Goal: Task Accomplishment & Management: Manage account settings

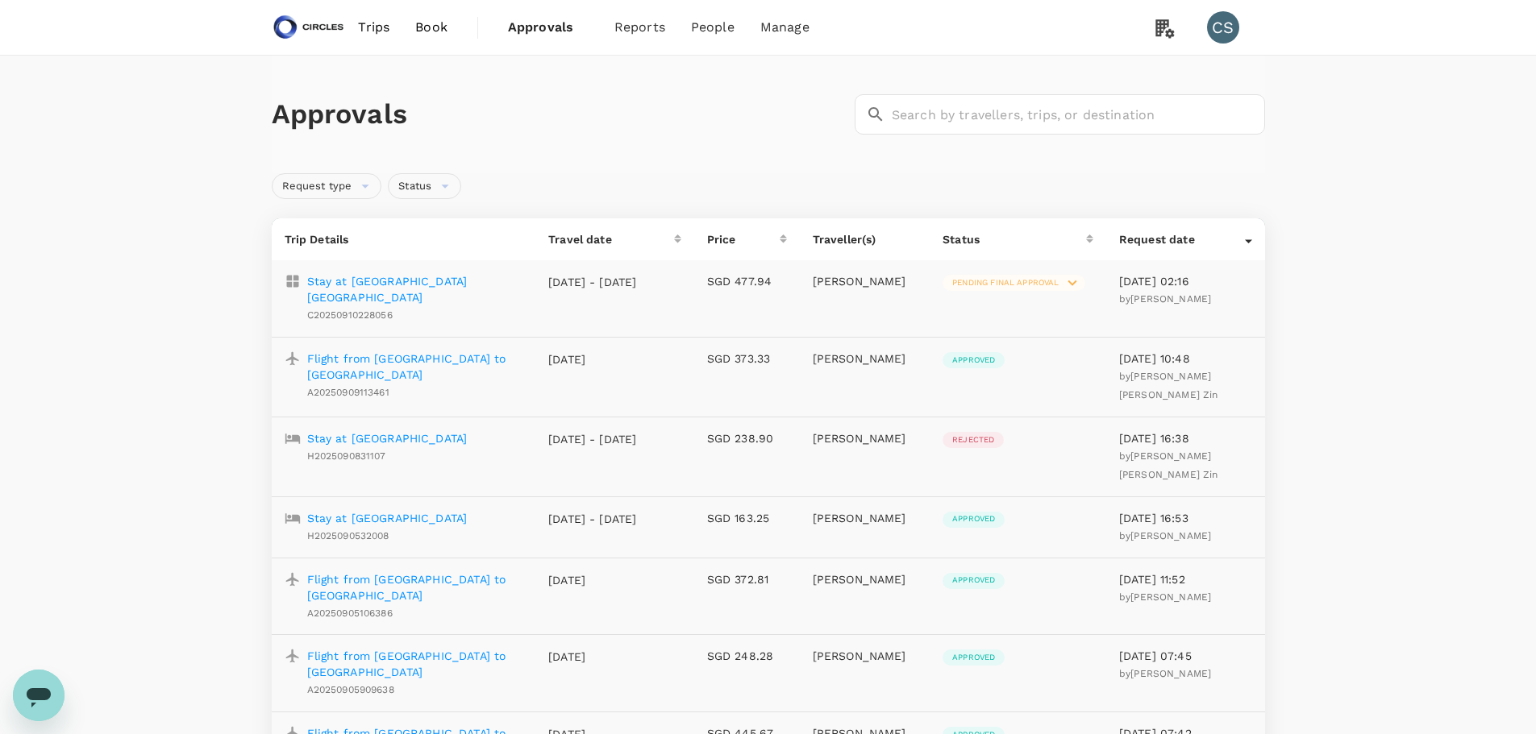
click at [426, 17] on link "Book" at bounding box center [431, 27] width 58 height 55
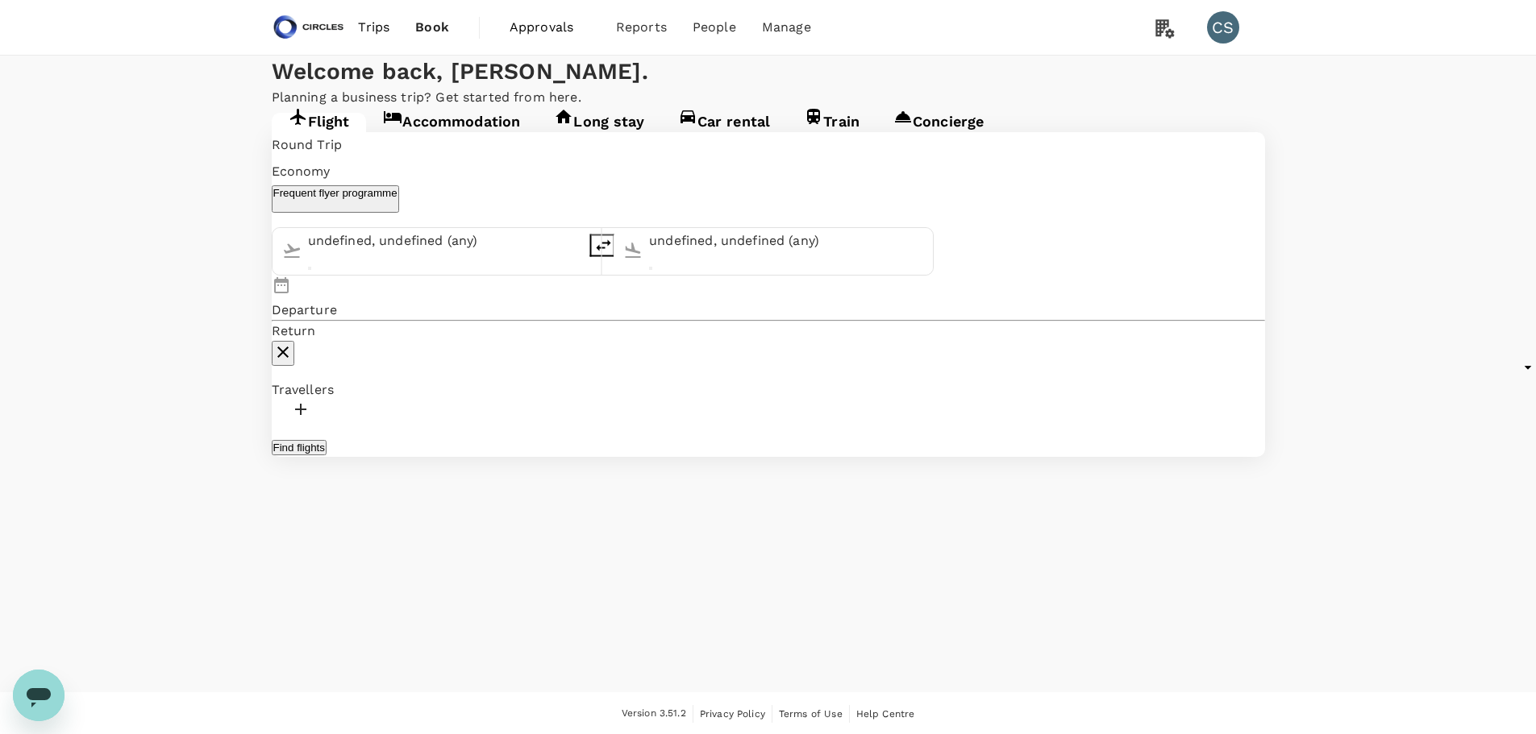
type input "[GEOGRAPHIC_DATA], [GEOGRAPHIC_DATA] (any)"
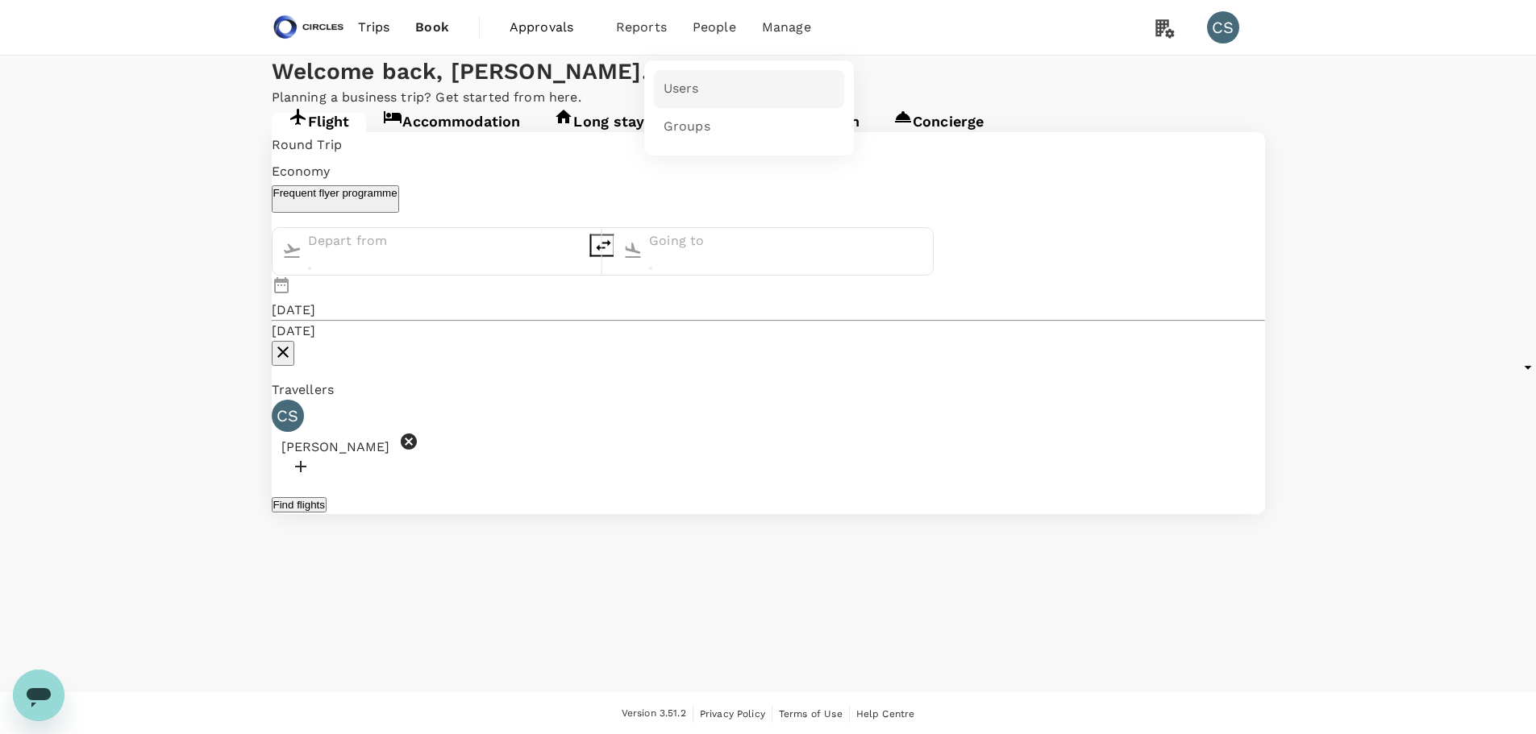
click at [702, 88] on link "Users" at bounding box center [749, 89] width 190 height 38
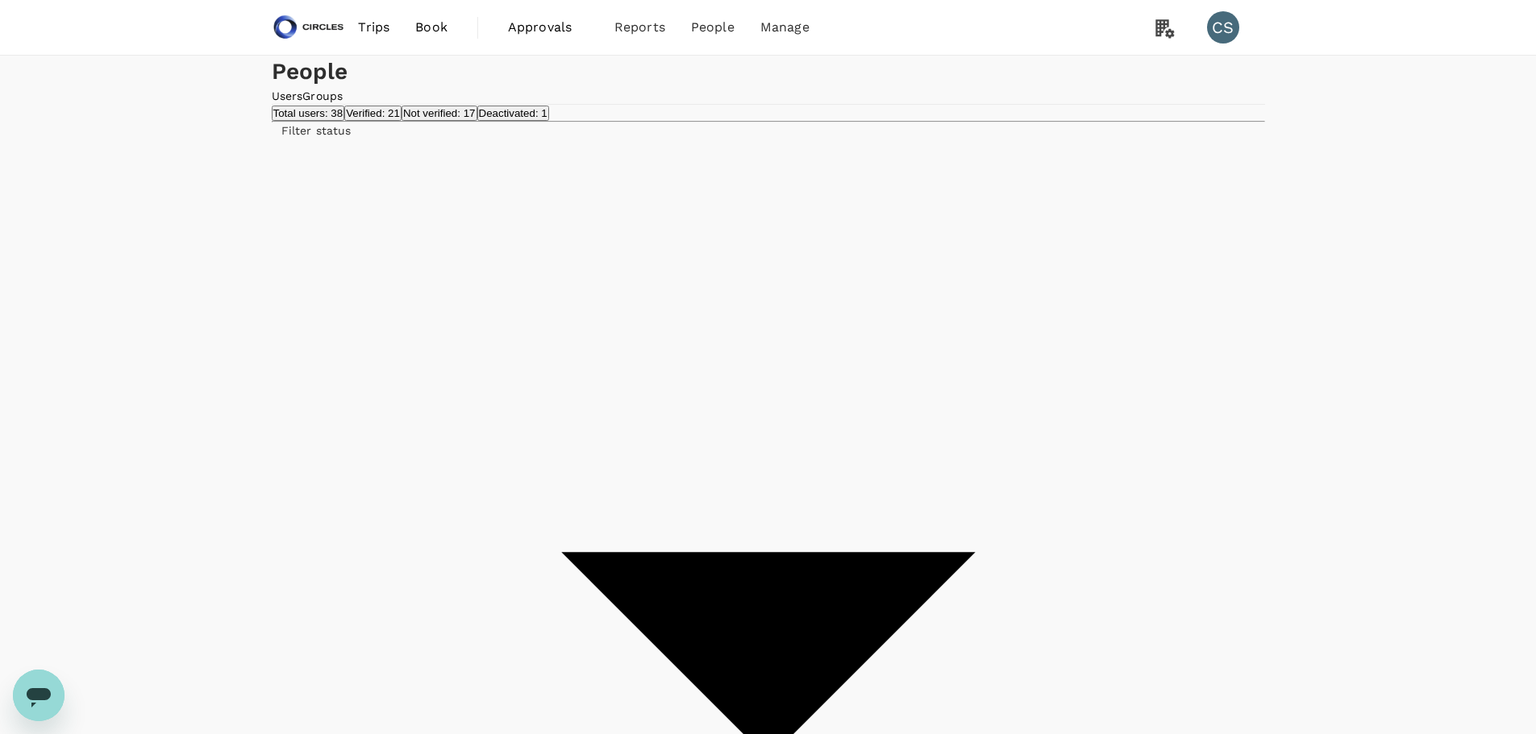
type input "azizi"
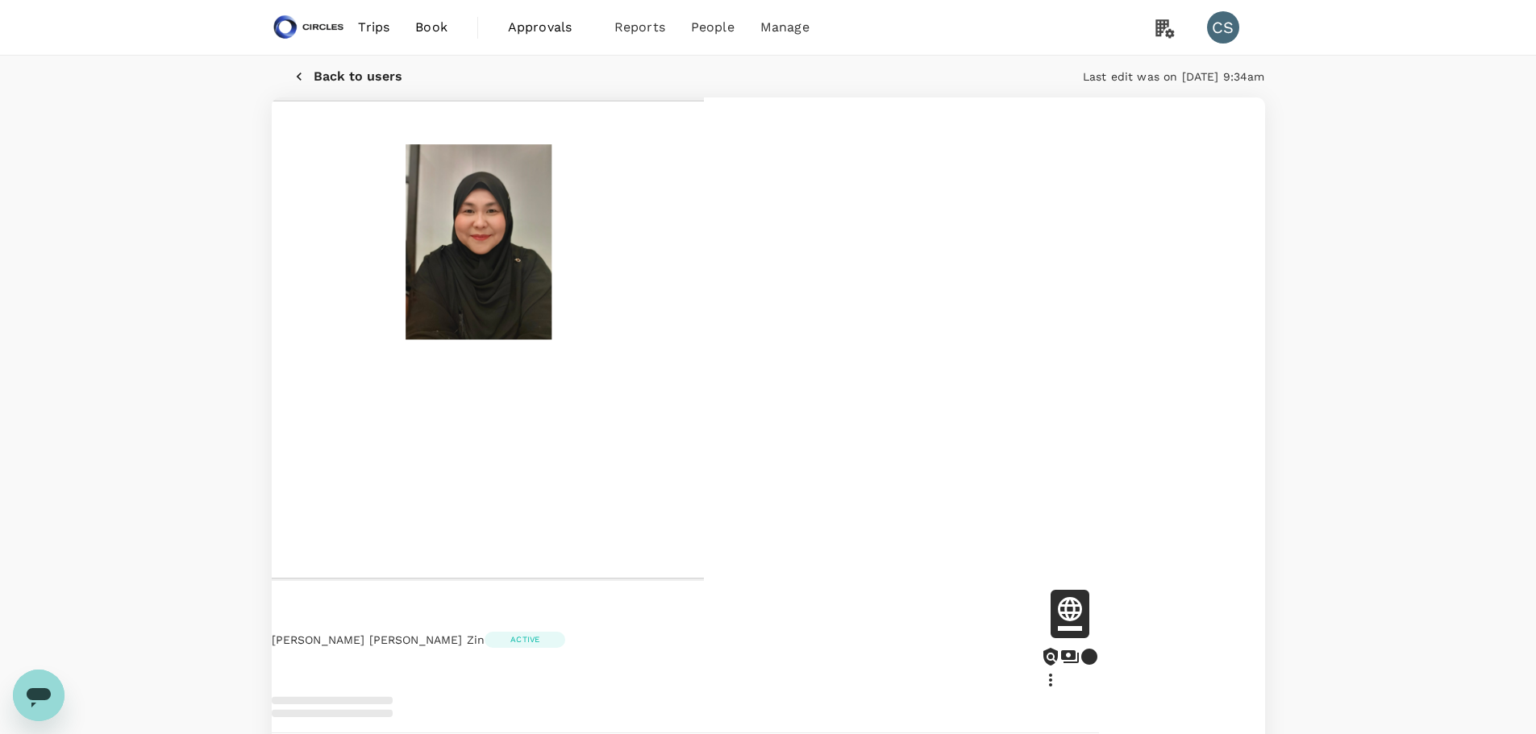
click at [1060, 671] on icon at bounding box center [1050, 680] width 19 height 19
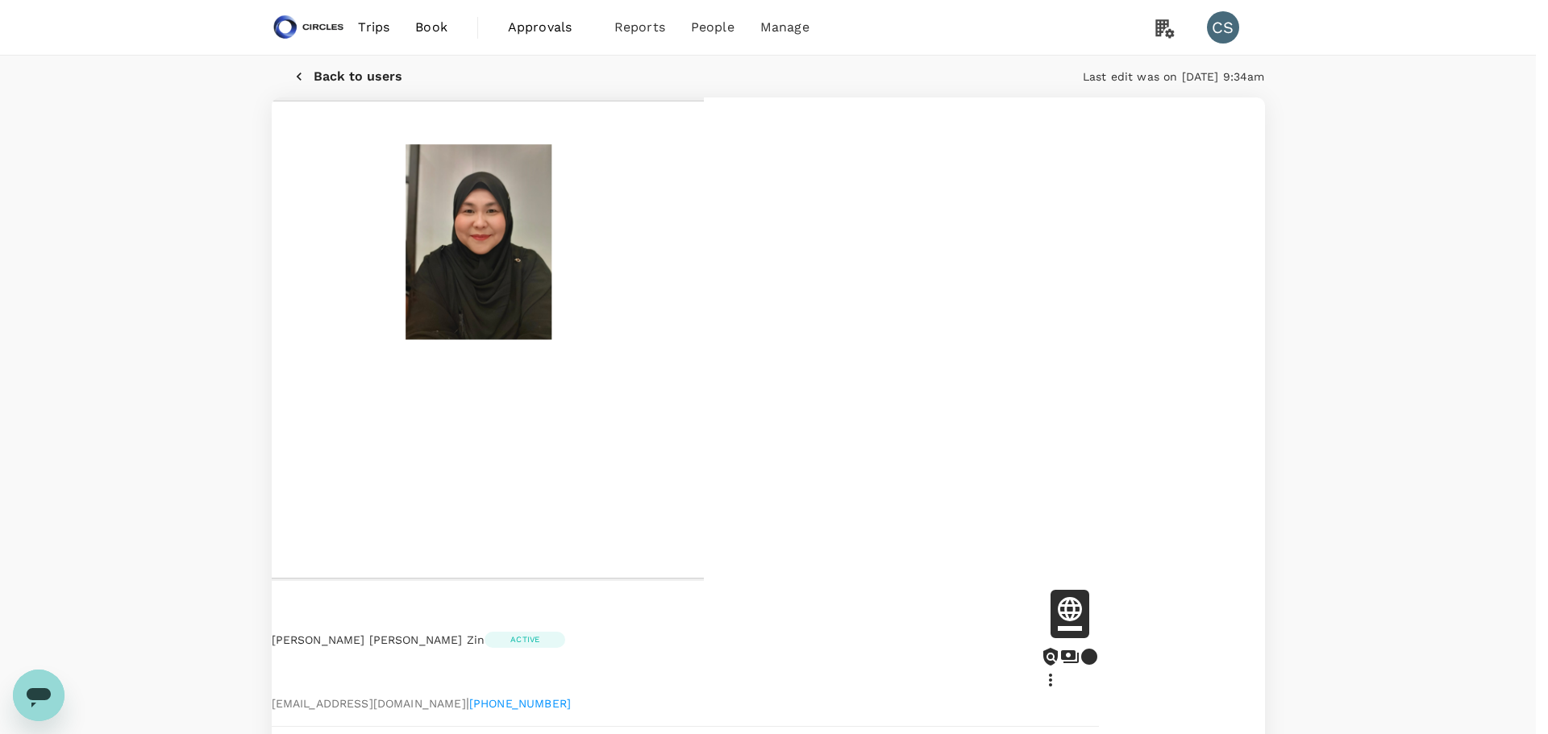
type input "Revenue"
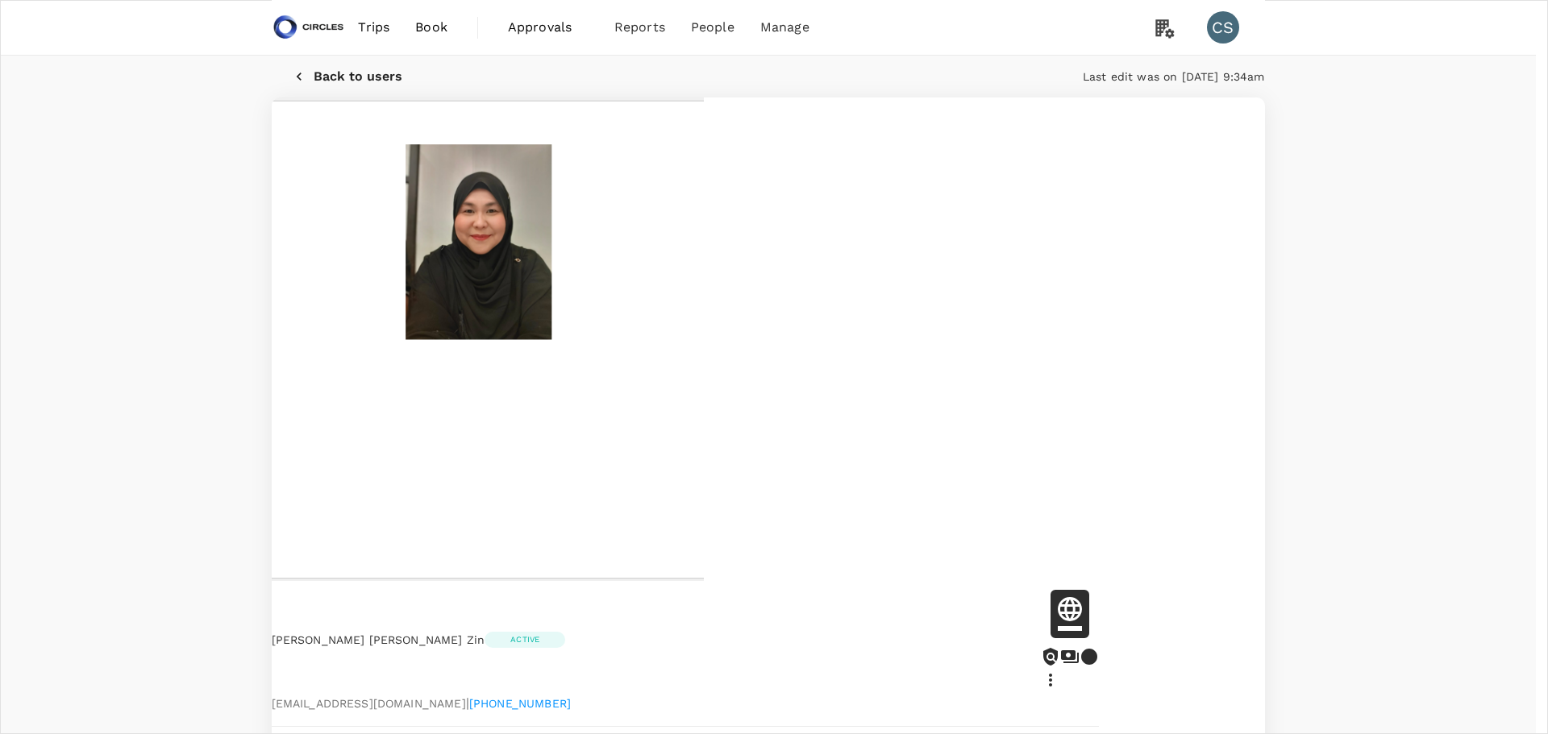
type input "admin"
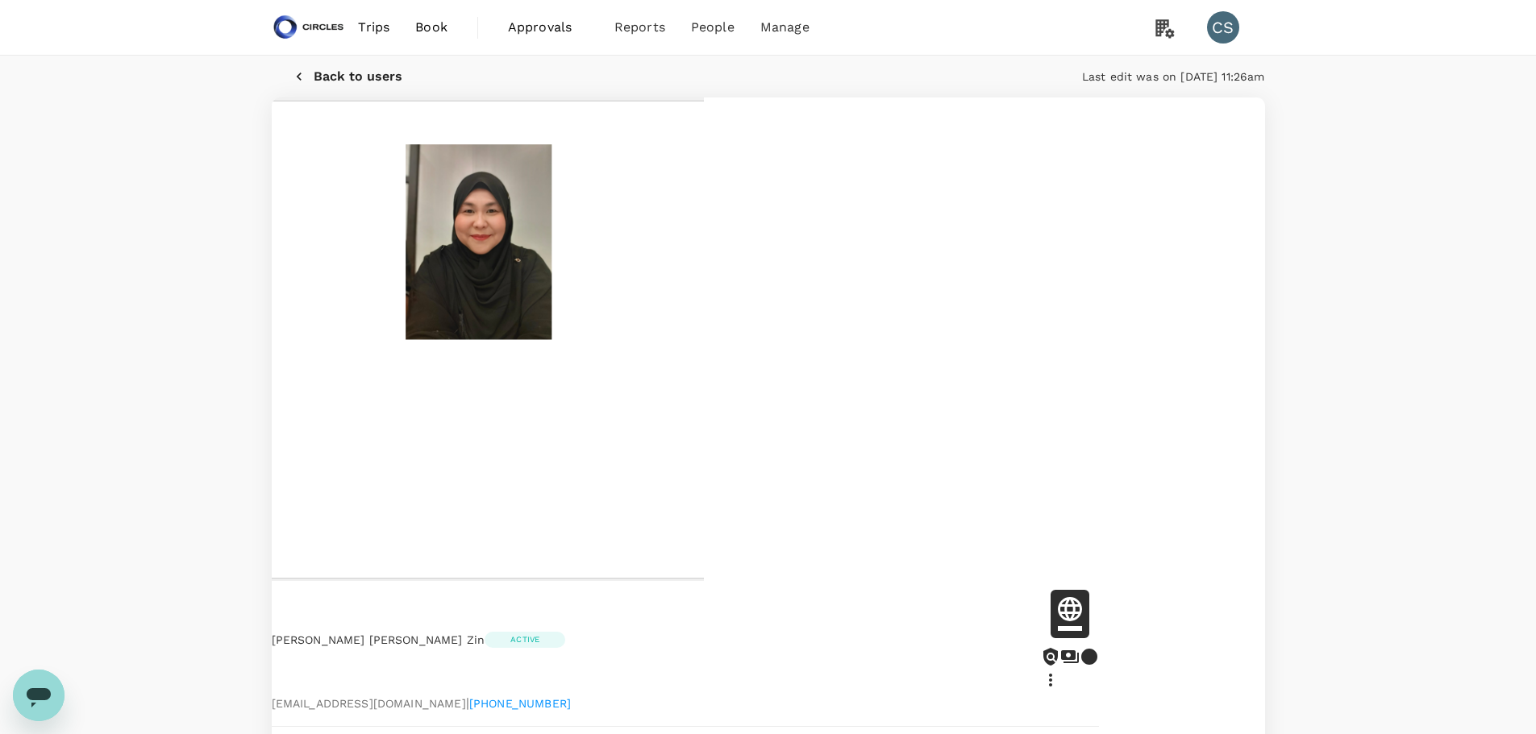
click at [335, 84] on p "Back to users" at bounding box center [358, 76] width 89 height 15
